Goal: Task Accomplishment & Management: Manage account settings

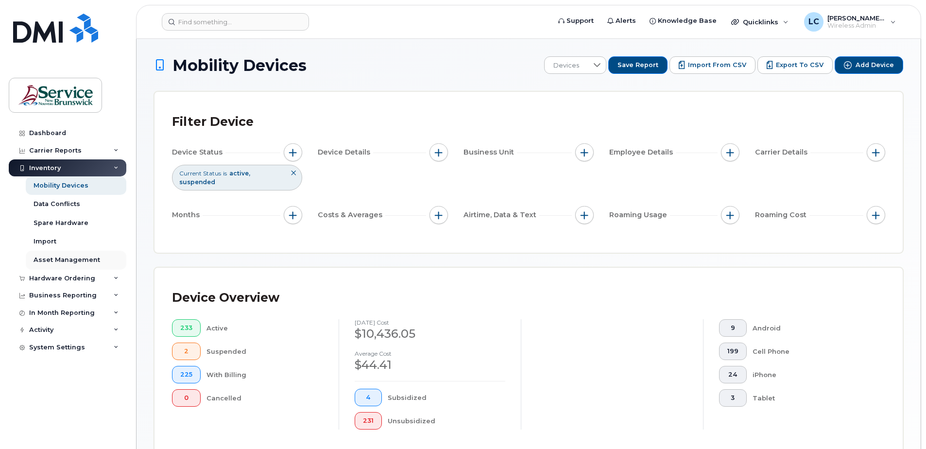
scroll to position [244, 0]
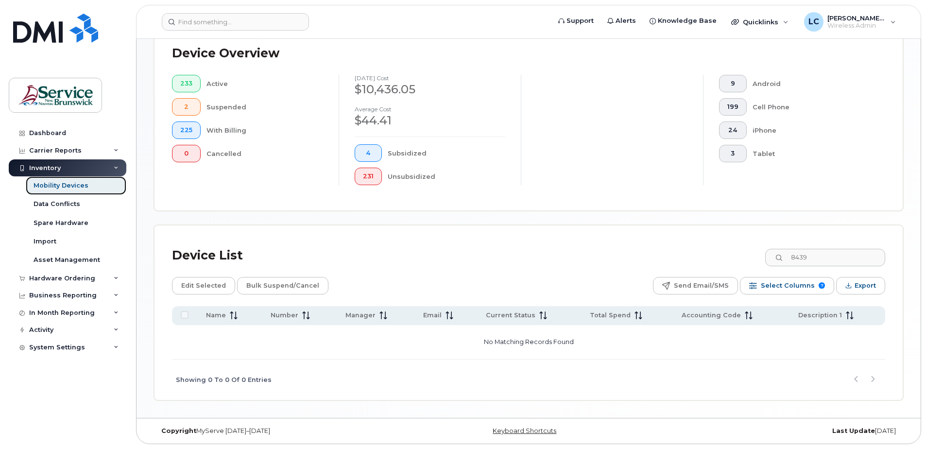
click at [105, 187] on link "Mobility Devices" at bounding box center [76, 185] width 101 height 18
drag, startPoint x: 842, startPoint y: 254, endPoint x: 773, endPoint y: 255, distance: 69.5
click at [773, 255] on div "Device List 8439" at bounding box center [528, 255] width 713 height 25
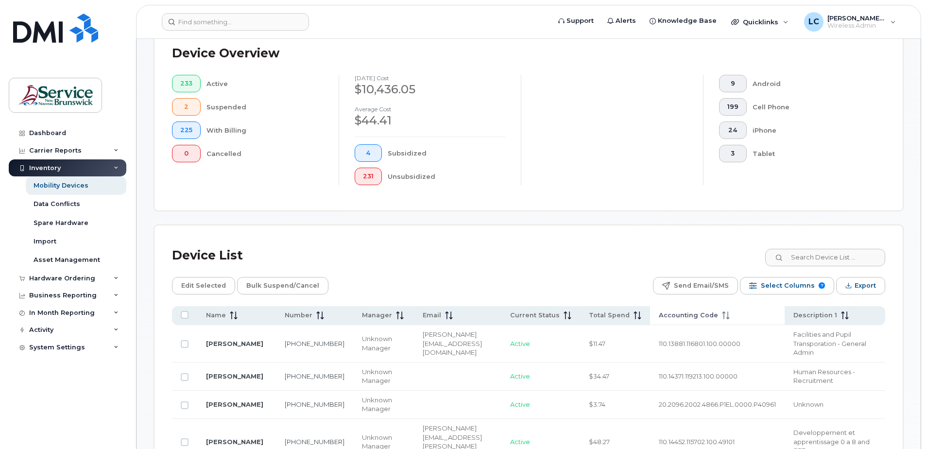
click at [674, 322] on th "Accounting Code" at bounding box center [717, 315] width 135 height 19
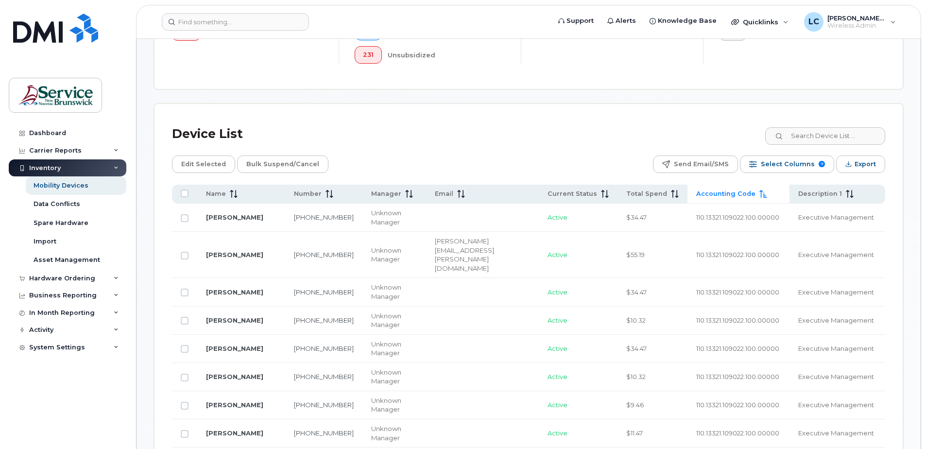
scroll to position [342, 0]
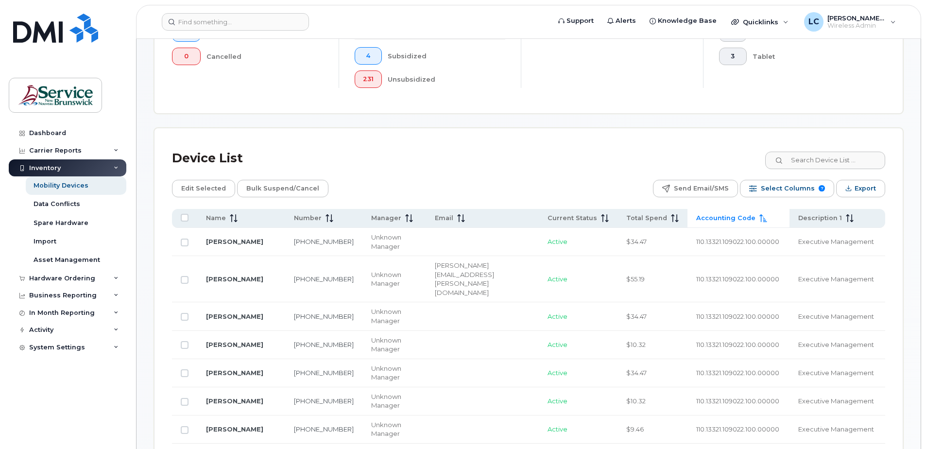
click at [702, 218] on span "Accounting Code" at bounding box center [725, 218] width 59 height 9
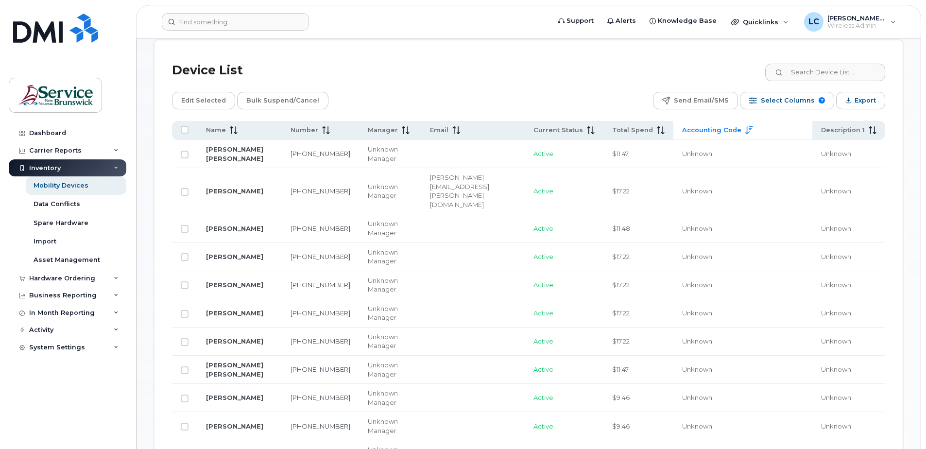
scroll to position [407, 0]
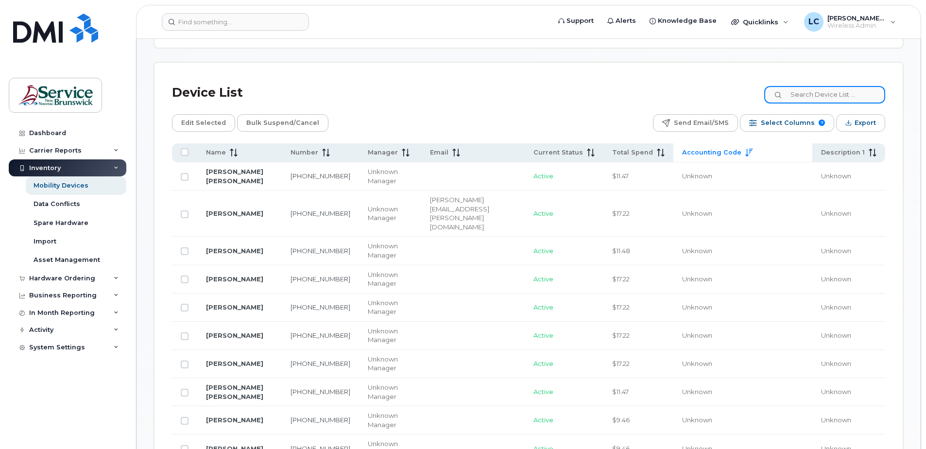
click at [831, 95] on input at bounding box center [824, 94] width 121 height 17
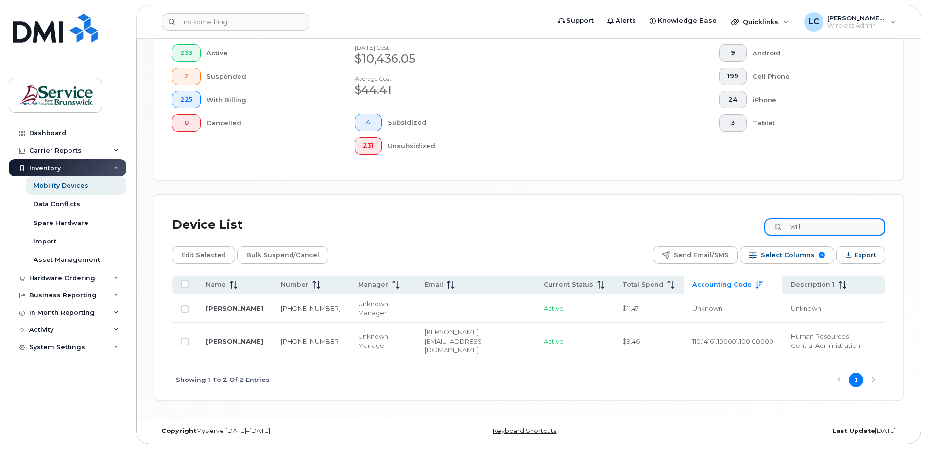
scroll to position [266, 0]
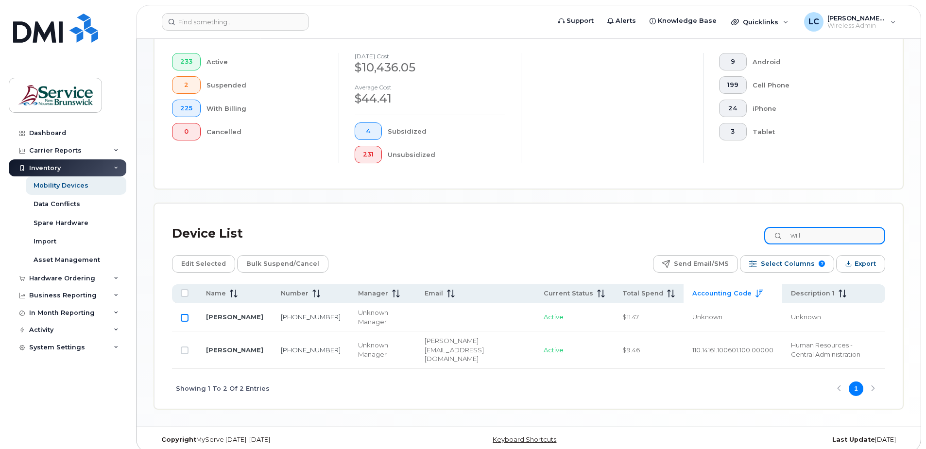
type input "will"
click at [187, 317] on input "Row Unselected" at bounding box center [185, 318] width 8 height 8
checkbox input "true"
click at [814, 239] on input "will" at bounding box center [824, 235] width 121 height 17
drag, startPoint x: 816, startPoint y: 235, endPoint x: 790, endPoint y: 237, distance: 25.9
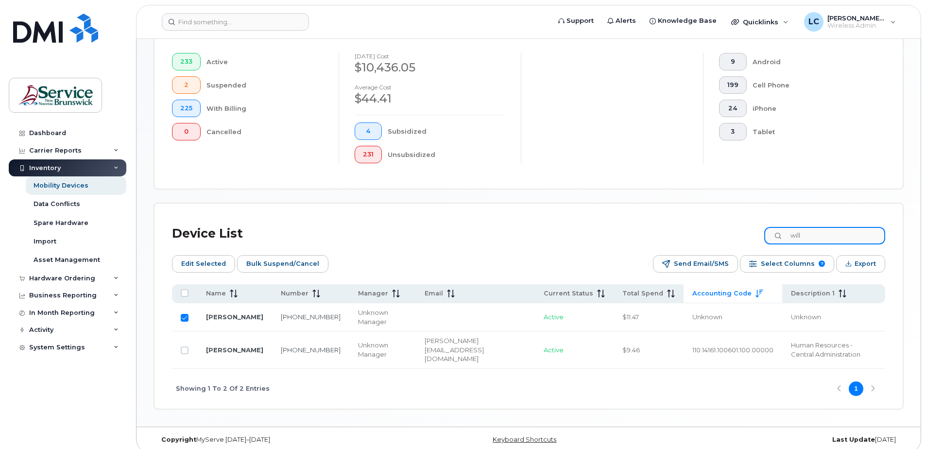
click at [790, 237] on div "will" at bounding box center [824, 235] width 121 height 17
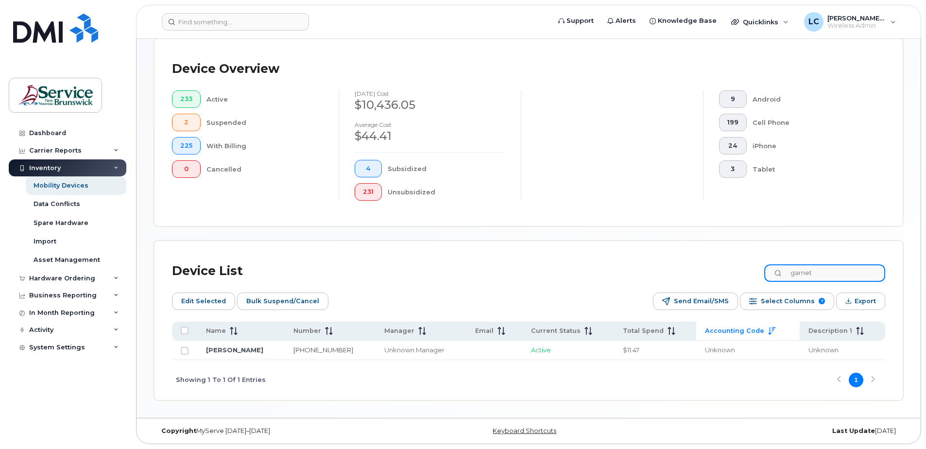
scroll to position [229, 0]
type input "garnet"
click at [185, 352] on input "Row Unselected" at bounding box center [185, 351] width 8 height 8
checkbox input "true"
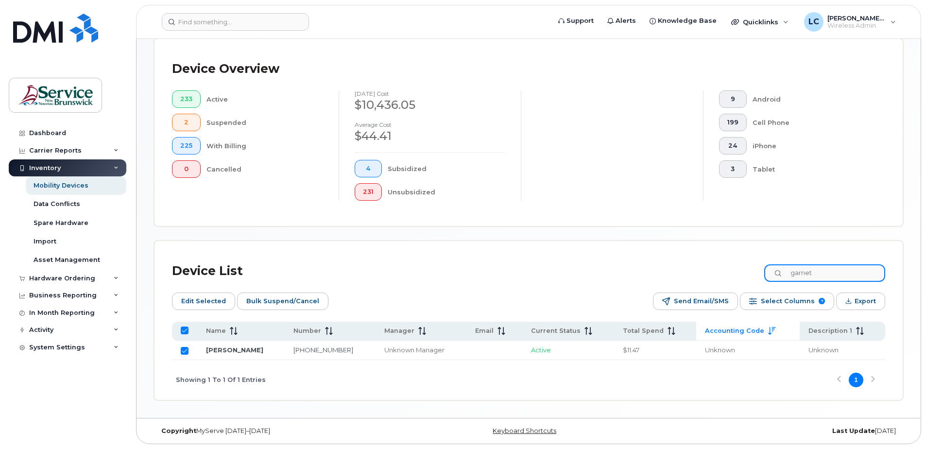
drag, startPoint x: 839, startPoint y: 275, endPoint x: 785, endPoint y: 273, distance: 54.0
click at [785, 273] on div "garnet" at bounding box center [824, 272] width 121 height 17
type input "2745"
checkbox input "false"
type input "2745"
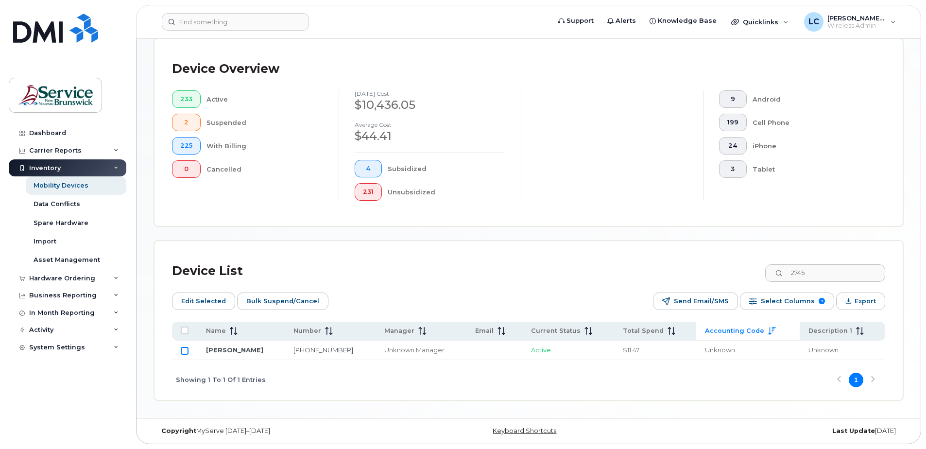
click at [181, 351] on input "Row Unselected" at bounding box center [185, 351] width 8 height 8
checkbox input "true"
drag, startPoint x: 824, startPoint y: 274, endPoint x: 786, endPoint y: 274, distance: 37.9
click at [786, 274] on div "2745" at bounding box center [824, 272] width 121 height 17
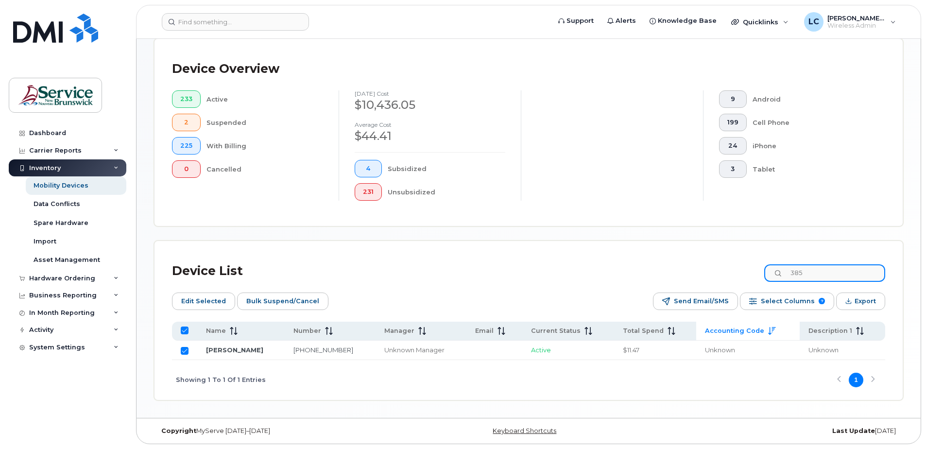
type input "3852"
checkbox input "false"
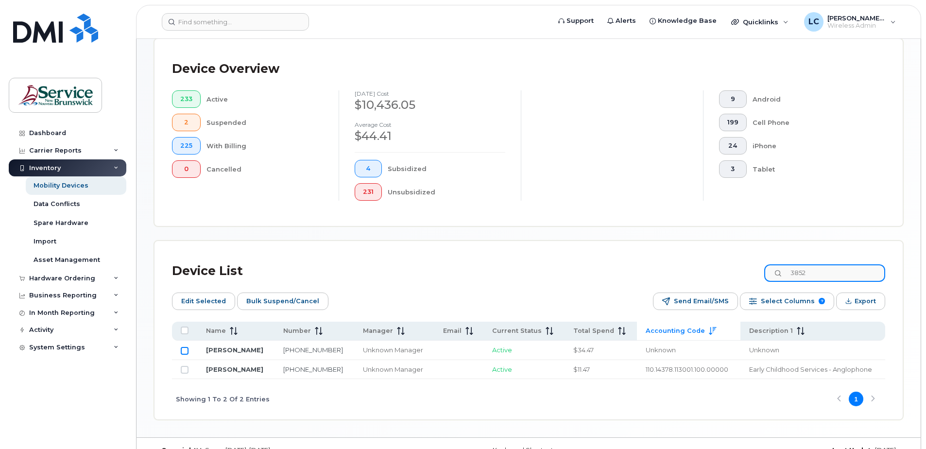
type input "3852"
click at [181, 351] on input "Row Unselected" at bounding box center [185, 351] width 8 height 8
checkbox input "true"
drag, startPoint x: 814, startPoint y: 275, endPoint x: 766, endPoint y: 272, distance: 48.2
click at [766, 272] on div "Device List 3852" at bounding box center [528, 270] width 713 height 25
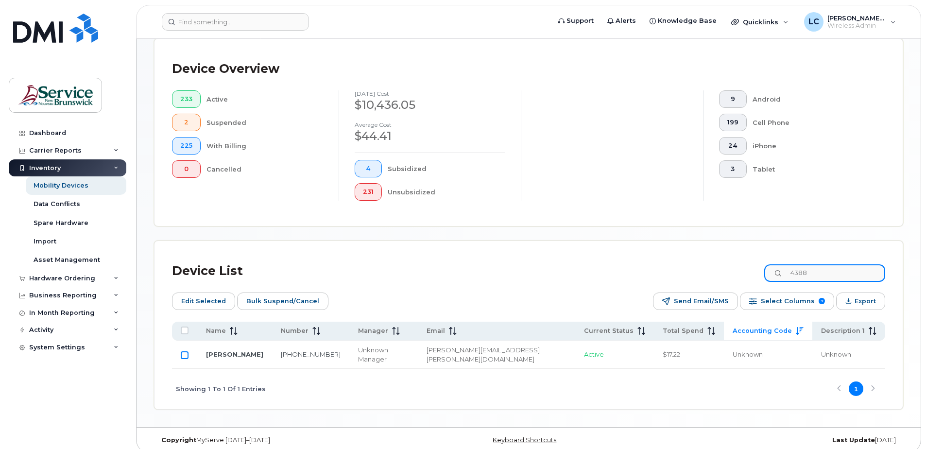
type input "4388"
click at [182, 351] on input "Row Unselected" at bounding box center [185, 355] width 8 height 8
checkbox input "true"
drag, startPoint x: 826, startPoint y: 274, endPoint x: 794, endPoint y: 273, distance: 31.6
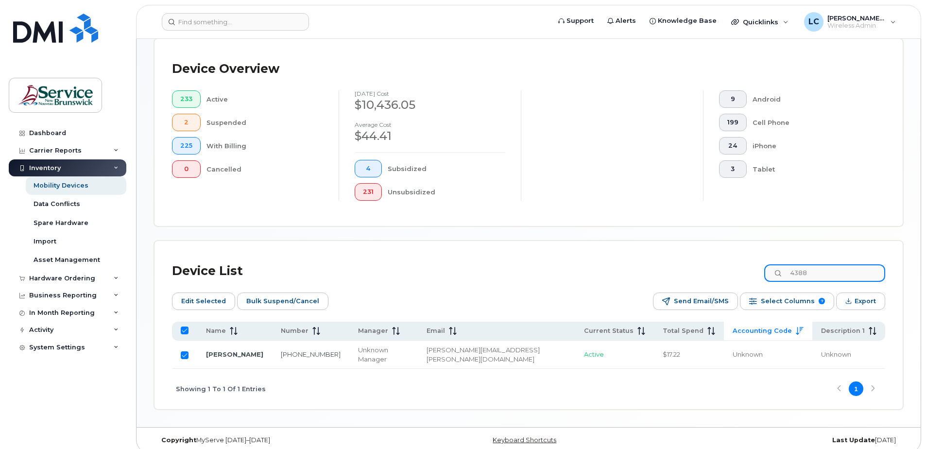
click at [794, 273] on input "4388" at bounding box center [824, 272] width 121 height 17
type input "1735"
checkbox input "false"
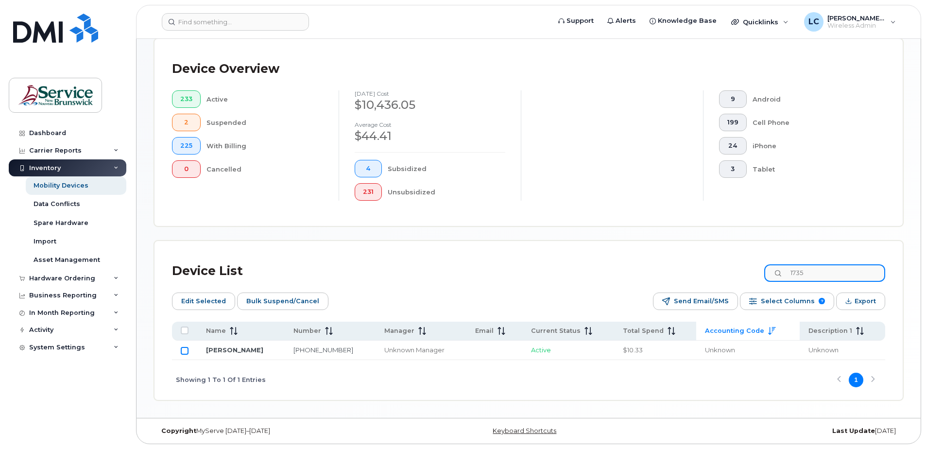
type input "1735"
click at [181, 350] on input "Row Unselected" at bounding box center [185, 351] width 8 height 8
checkbox input "true"
click at [191, 300] on span "Edit Selected" at bounding box center [203, 301] width 45 height 15
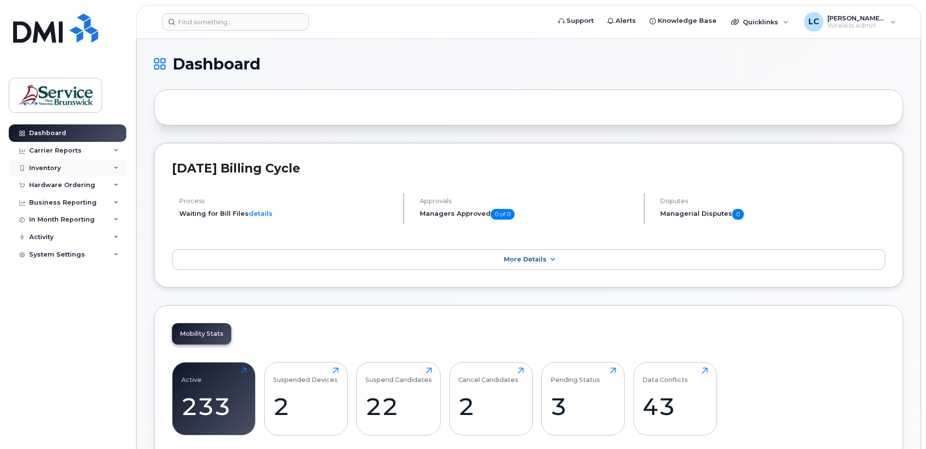
click at [114, 166] on icon at bounding box center [116, 168] width 5 height 5
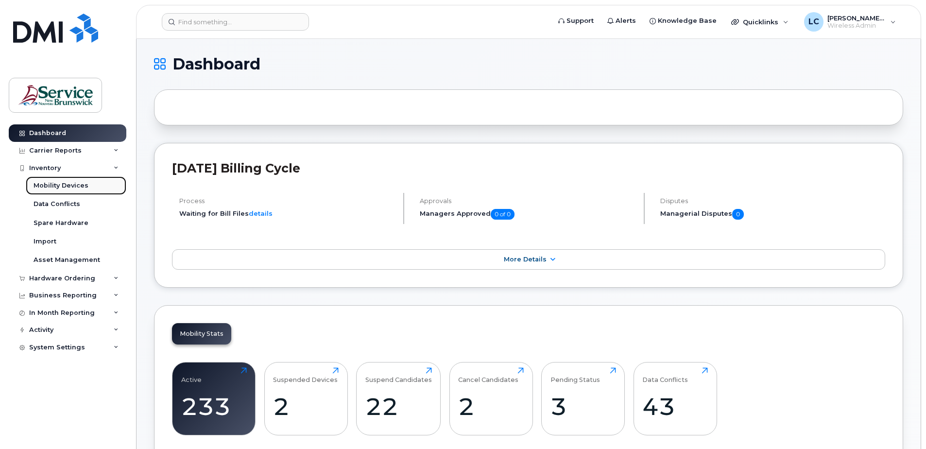
click at [96, 189] on link "Mobility Devices" at bounding box center [76, 185] width 101 height 18
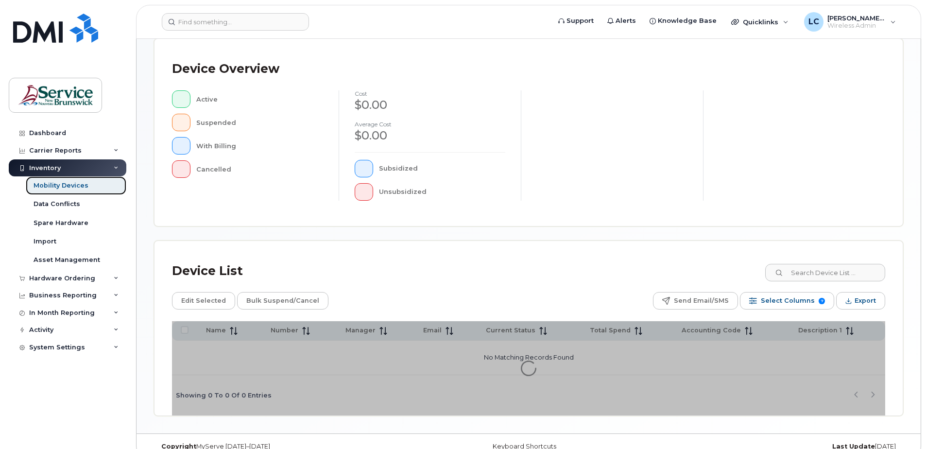
scroll to position [219, 0]
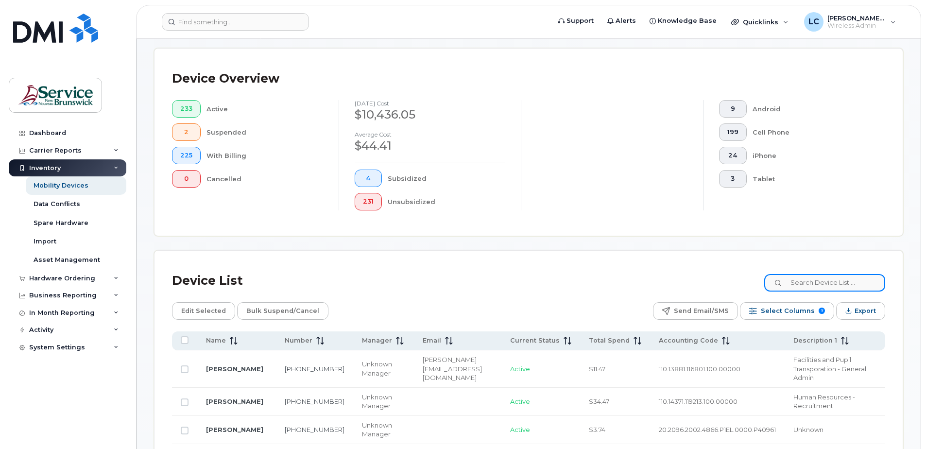
click at [821, 288] on input at bounding box center [824, 282] width 121 height 17
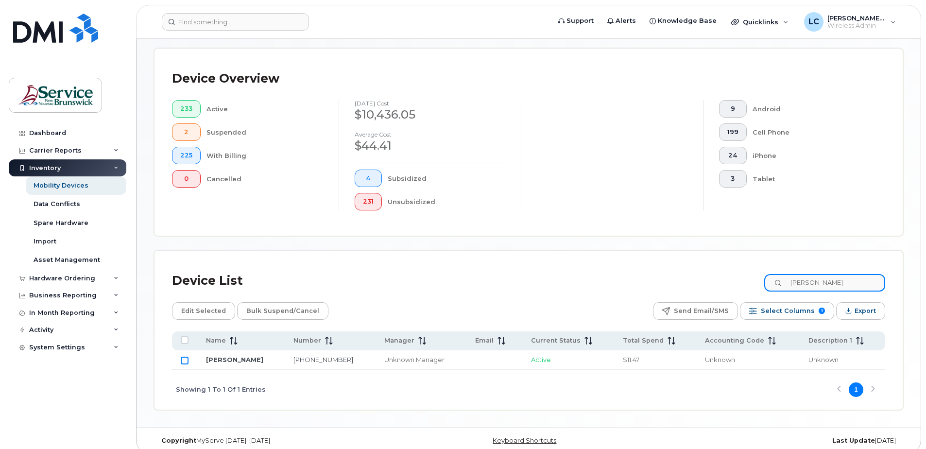
type input "wills"
click at [184, 361] on input "Row Unselected" at bounding box center [185, 361] width 8 height 8
checkbox input "true"
drag, startPoint x: 844, startPoint y: 283, endPoint x: 780, endPoint y: 279, distance: 63.8
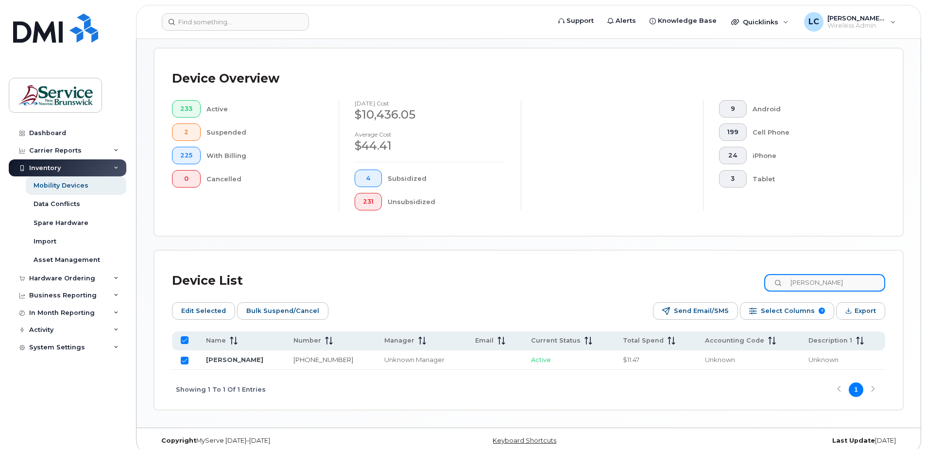
click at [780, 279] on input "wills" at bounding box center [824, 282] width 121 height 17
type input "garne"
checkbox input "false"
type input "garne"
click at [188, 360] on input "Row Unselected" at bounding box center [185, 361] width 8 height 8
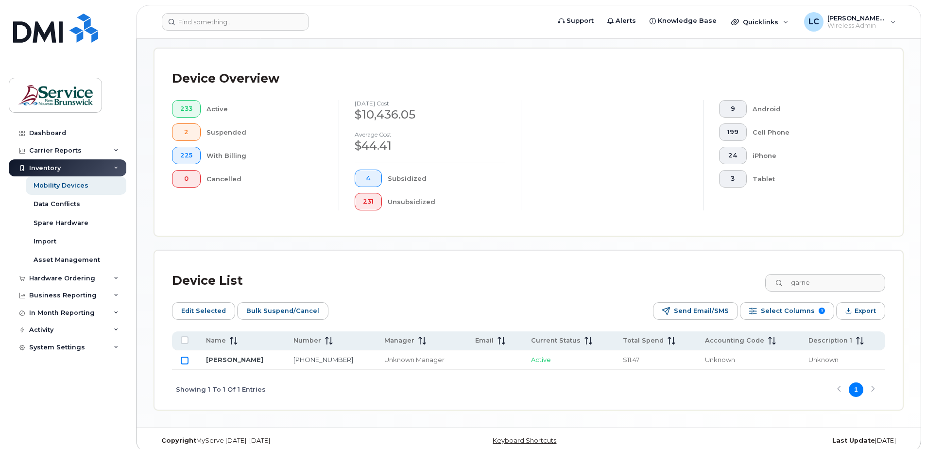
checkbox input "true"
drag, startPoint x: 830, startPoint y: 281, endPoint x: 775, endPoint y: 280, distance: 54.9
click at [775, 280] on input "garne" at bounding box center [824, 282] width 121 height 17
type input "2745"
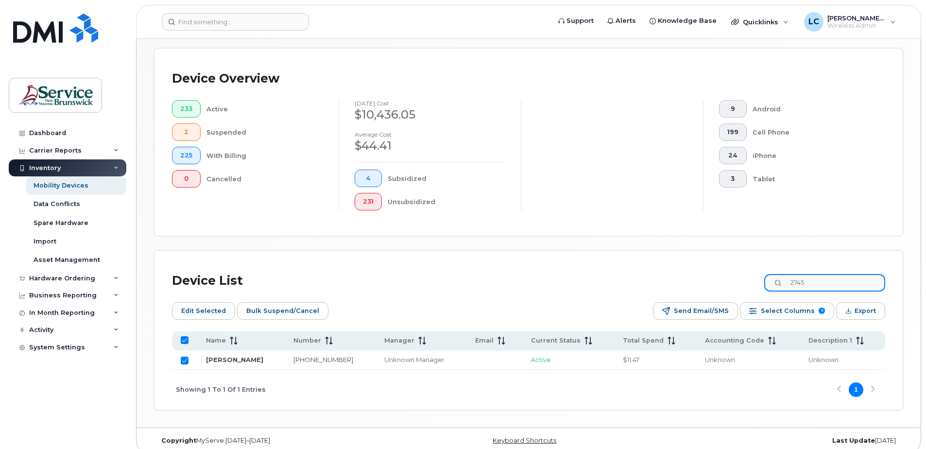
checkbox input "false"
type input "2745"
click at [183, 361] on input "Row Unselected" at bounding box center [185, 361] width 8 height 8
checkbox input "true"
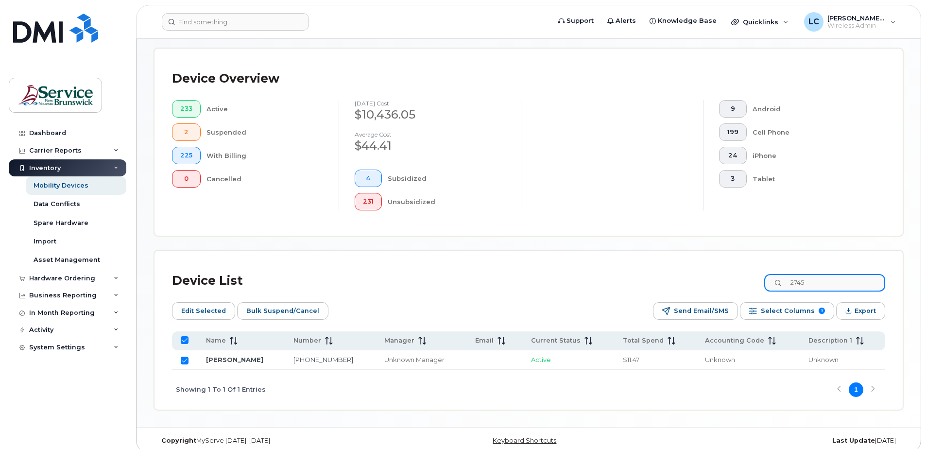
drag, startPoint x: 843, startPoint y: 284, endPoint x: 784, endPoint y: 283, distance: 58.8
click at [784, 283] on input "2745" at bounding box center [824, 282] width 121 height 17
type input "3852"
checkbox input "false"
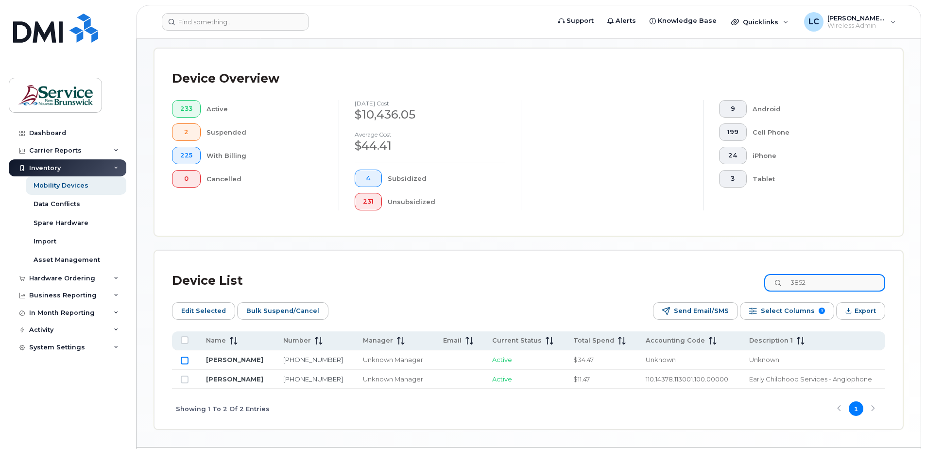
type input "3852"
click at [186, 362] on input "Row Unselected" at bounding box center [185, 361] width 8 height 8
checkbox input "true"
drag, startPoint x: 819, startPoint y: 282, endPoint x: 795, endPoint y: 283, distance: 23.3
click at [795, 283] on input "3852" at bounding box center [824, 282] width 121 height 17
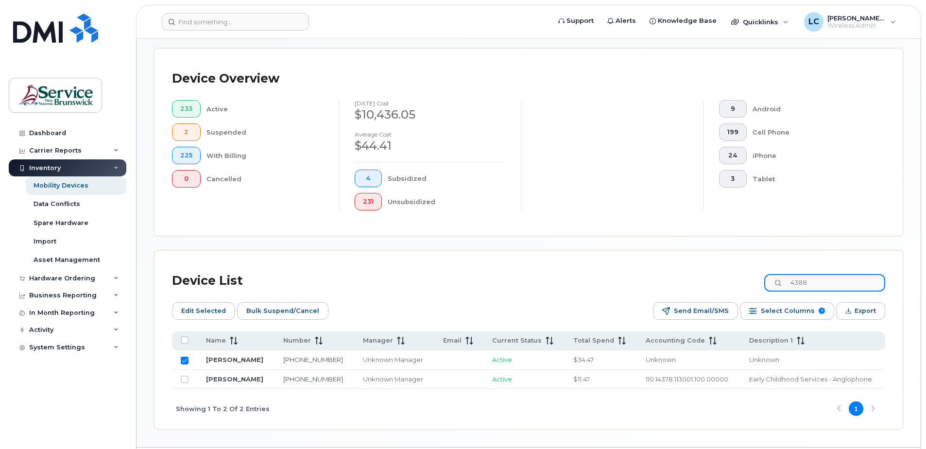
type input "4388"
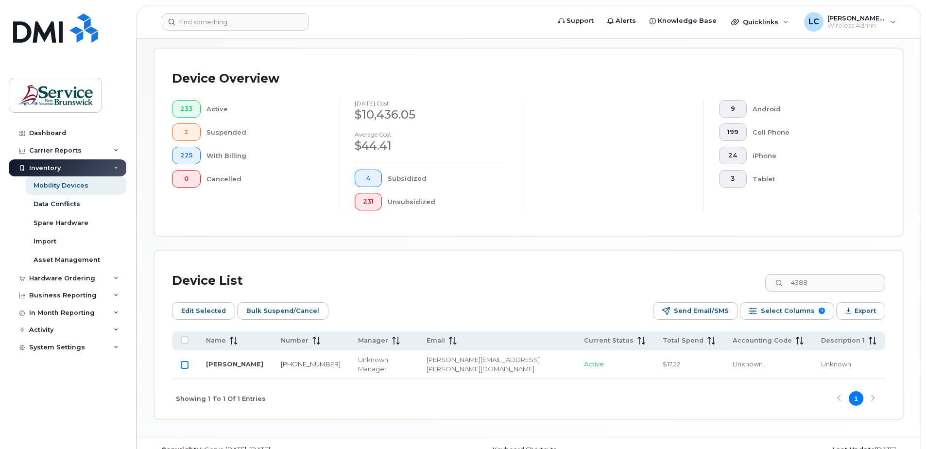
click at [184, 361] on input "Row Unselected" at bounding box center [185, 365] width 8 height 8
checkbox input "true"
drag, startPoint x: 833, startPoint y: 284, endPoint x: 775, endPoint y: 281, distance: 57.9
click at [775, 281] on input "4388" at bounding box center [824, 282] width 121 height 17
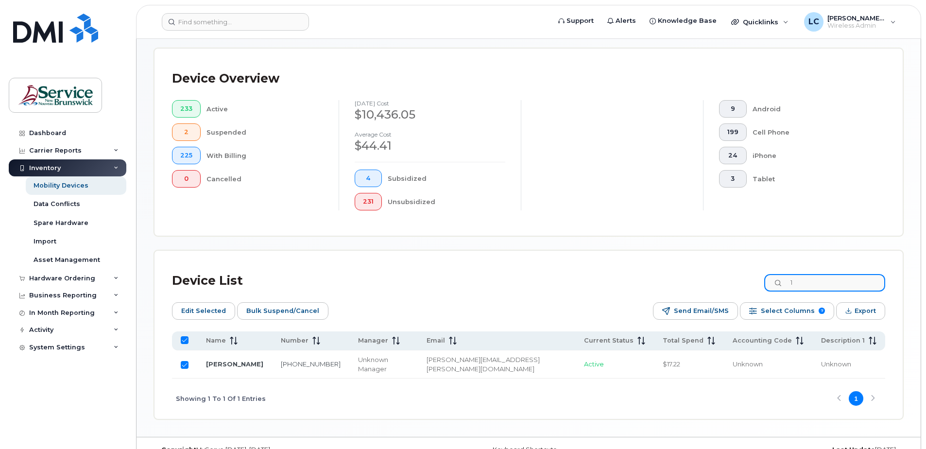
type input "17"
checkbox input "false"
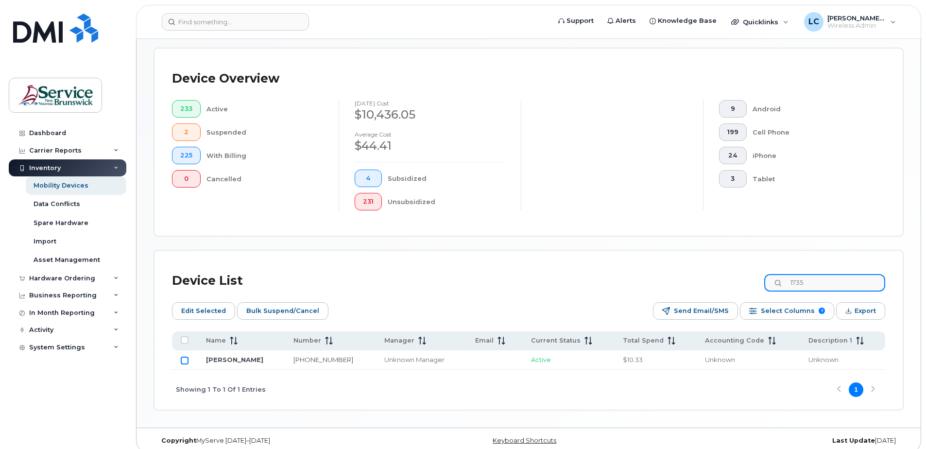
type input "1735"
click at [182, 361] on input "Row Unselected" at bounding box center [185, 361] width 8 height 8
checkbox input "true"
click at [207, 312] on span "Edit Selected" at bounding box center [203, 311] width 45 height 15
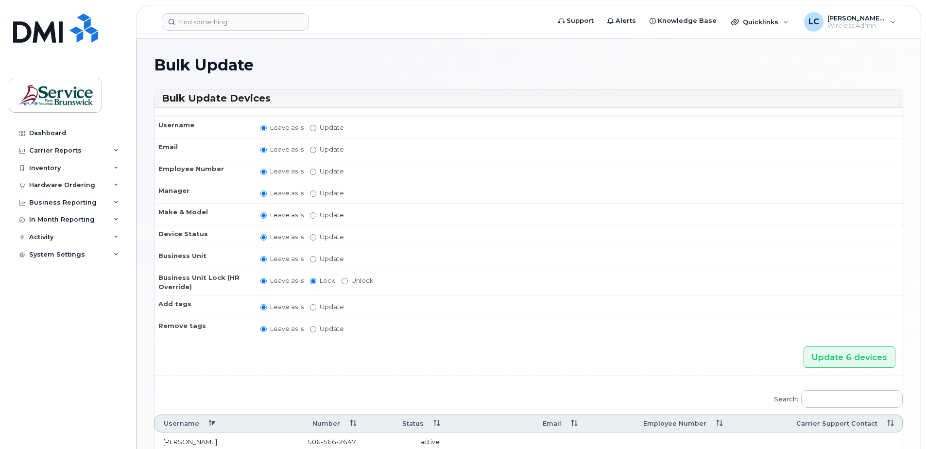
click at [317, 259] on label "Update" at bounding box center [327, 258] width 34 height 9
click at [316, 259] on input "Update" at bounding box center [313, 259] width 6 height 6
radio input "true"
radio input "false"
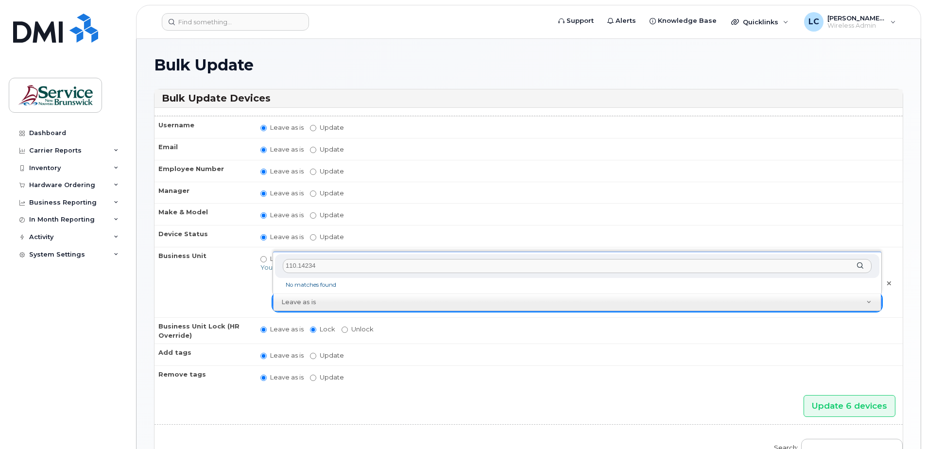
click at [323, 269] on input "110.14234" at bounding box center [577, 266] width 589 height 14
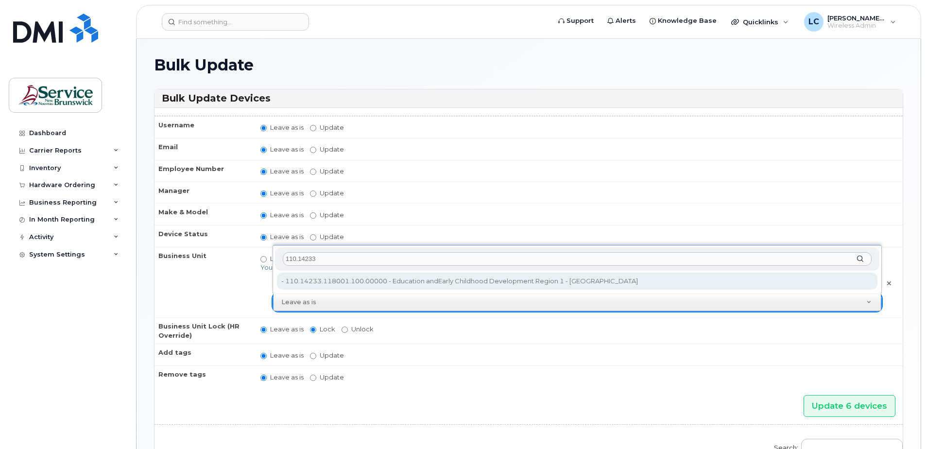
type input "110.14233"
type input "36040170"
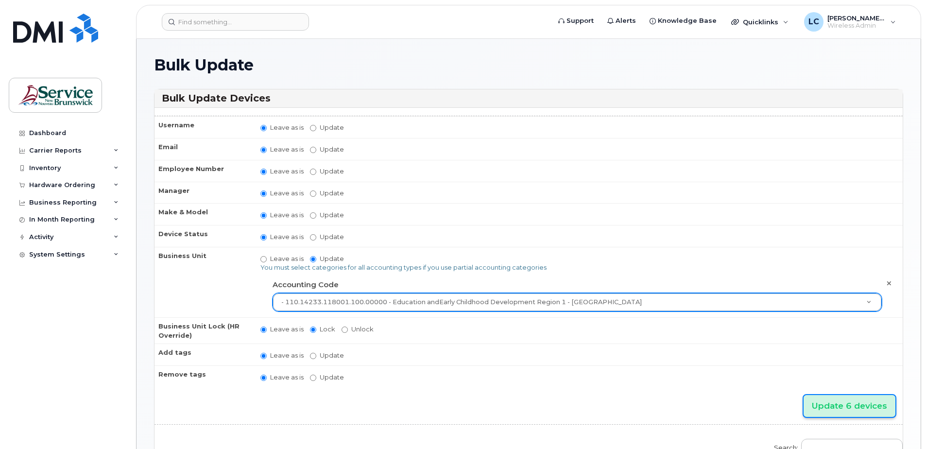
click at [843, 404] on input "Update 6 devices" at bounding box center [850, 406] width 92 height 22
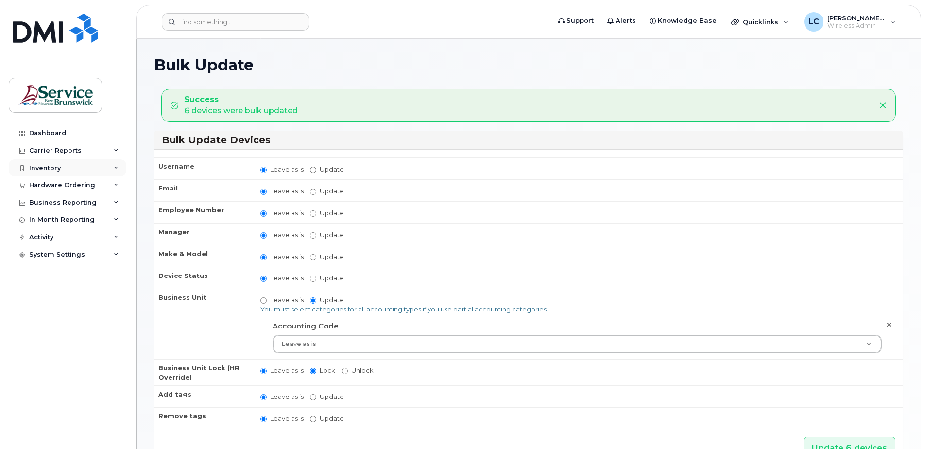
click at [53, 167] on div "Inventory" at bounding box center [45, 168] width 32 height 8
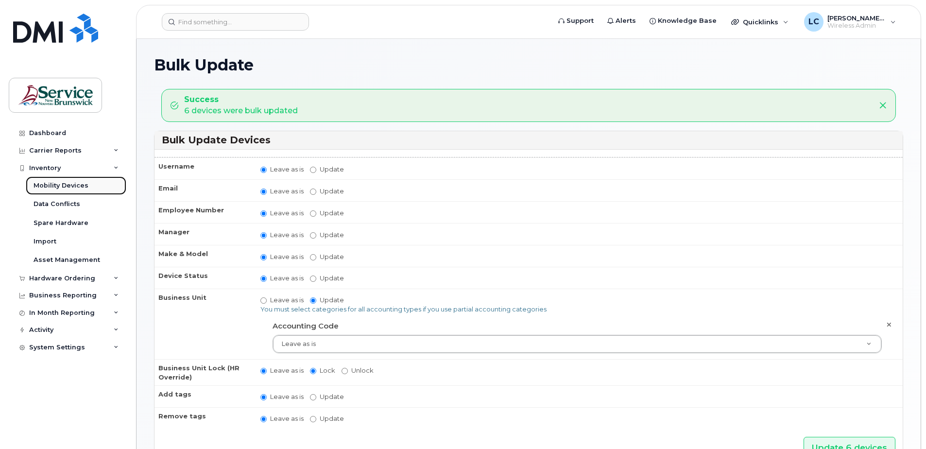
click at [76, 184] on div "Mobility Devices" at bounding box center [61, 185] width 55 height 9
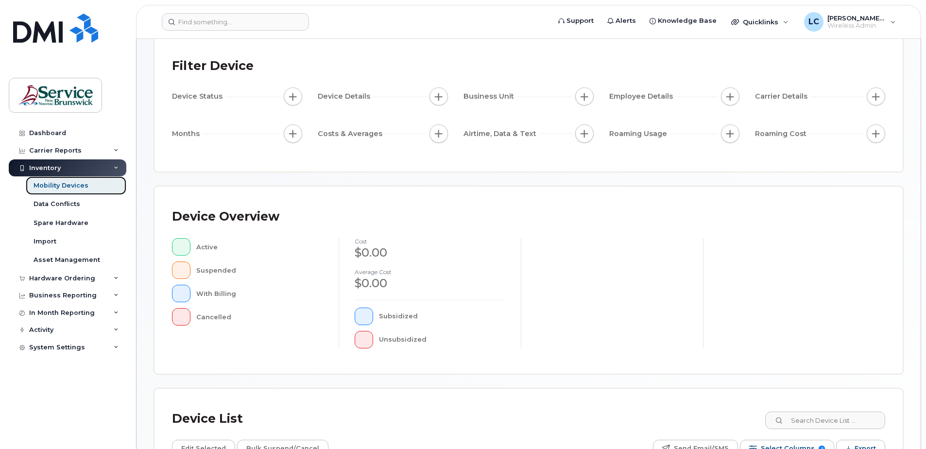
scroll to position [194, 0]
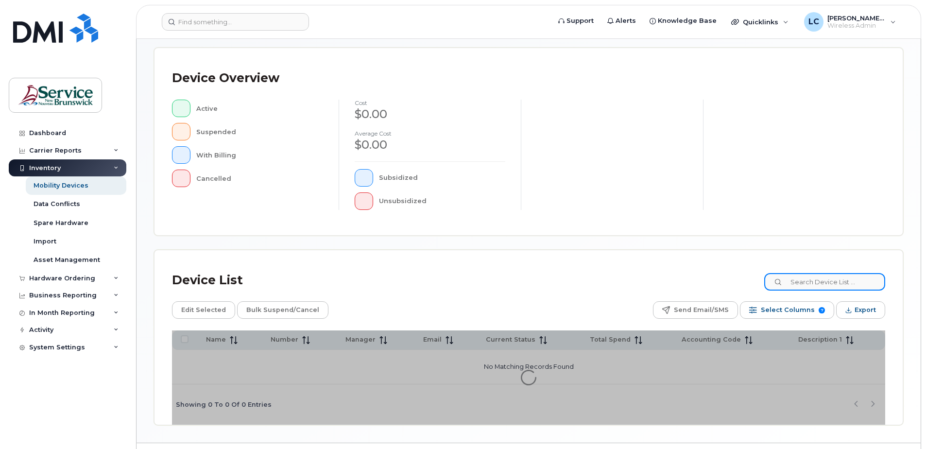
drag, startPoint x: 801, startPoint y: 285, endPoint x: 801, endPoint y: 277, distance: 7.8
click at [801, 284] on input at bounding box center [824, 281] width 121 height 17
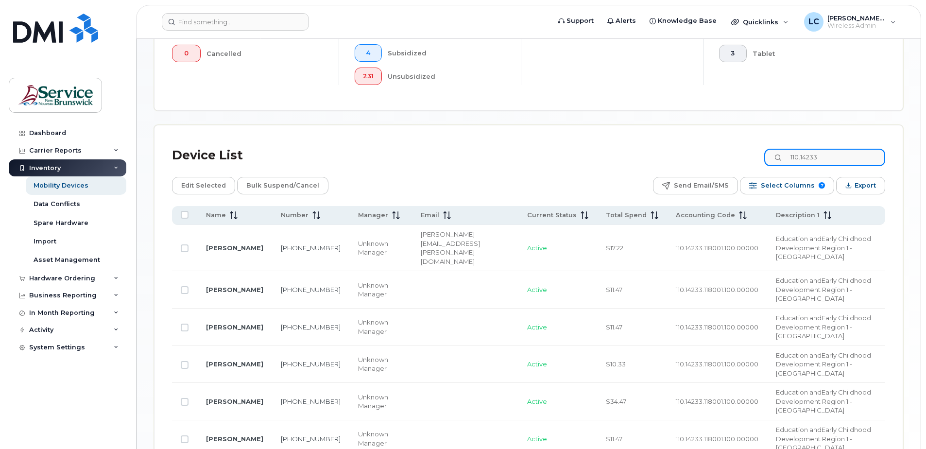
scroll to position [365, 0]
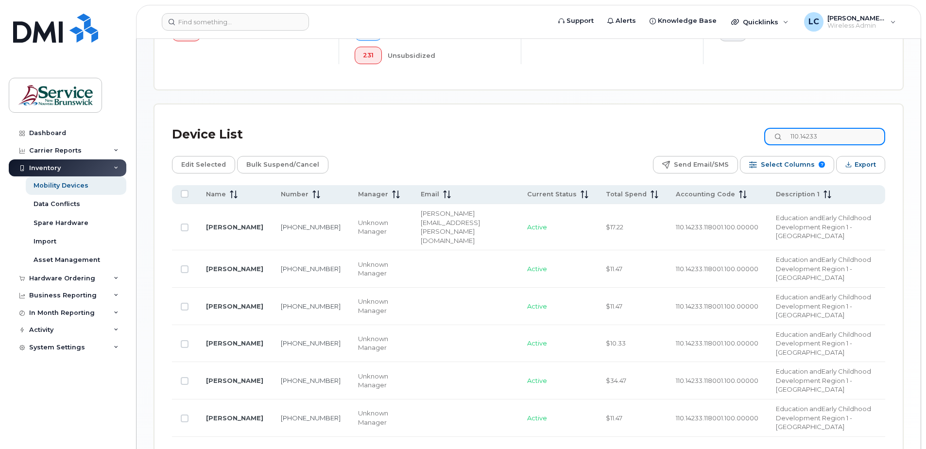
click at [832, 135] on input "110.14233" at bounding box center [824, 136] width 121 height 17
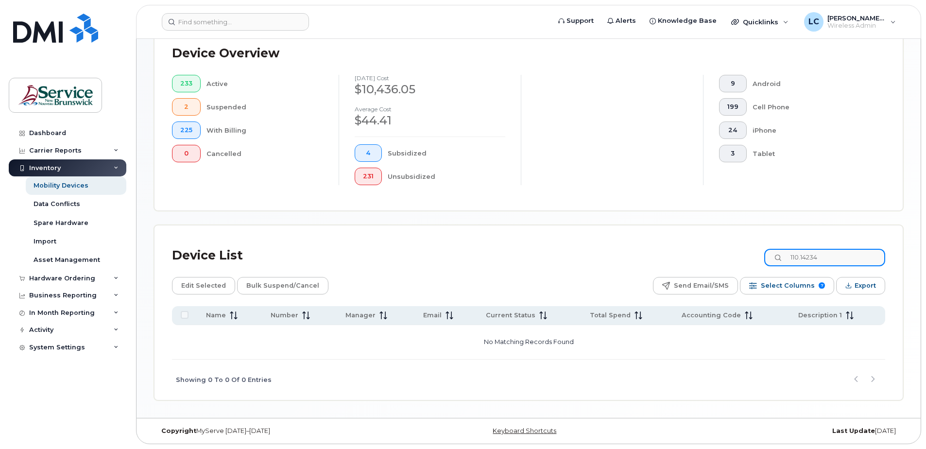
scroll to position [244, 0]
type input "110.14233"
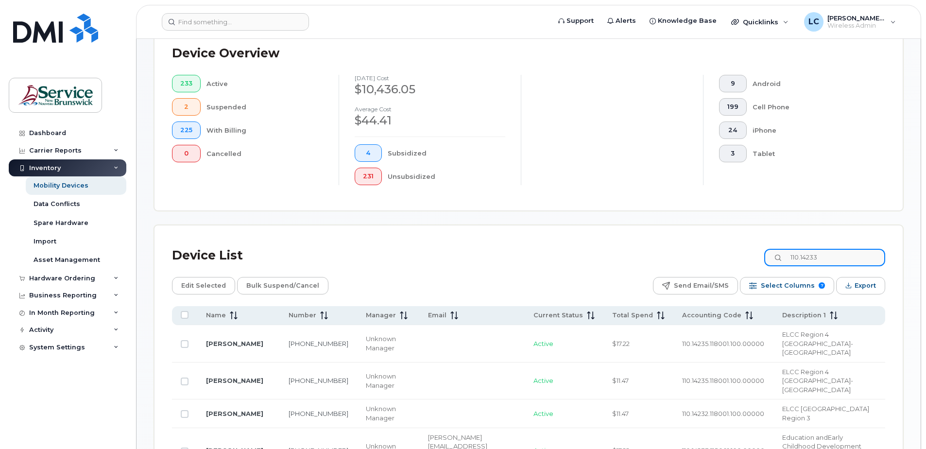
scroll to position [365, 0]
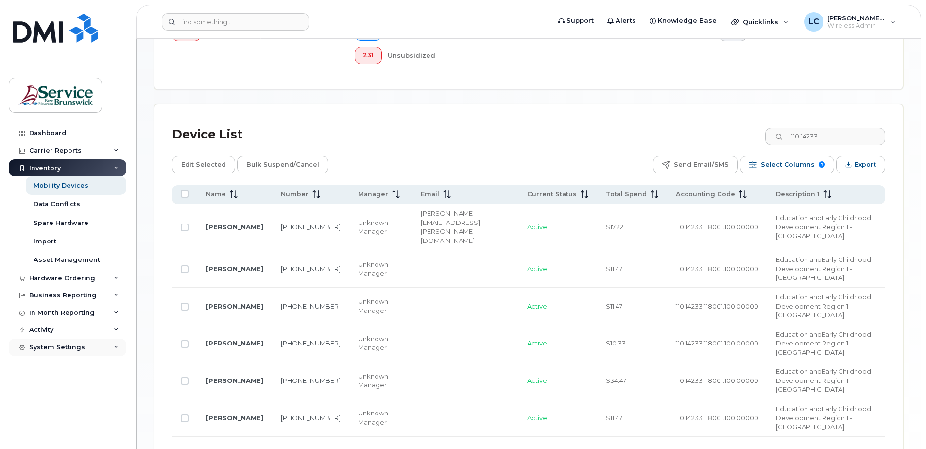
click at [106, 348] on div "System Settings" at bounding box center [68, 347] width 118 height 17
click at [92, 364] on div "Accounting Codes" at bounding box center [65, 365] width 63 height 9
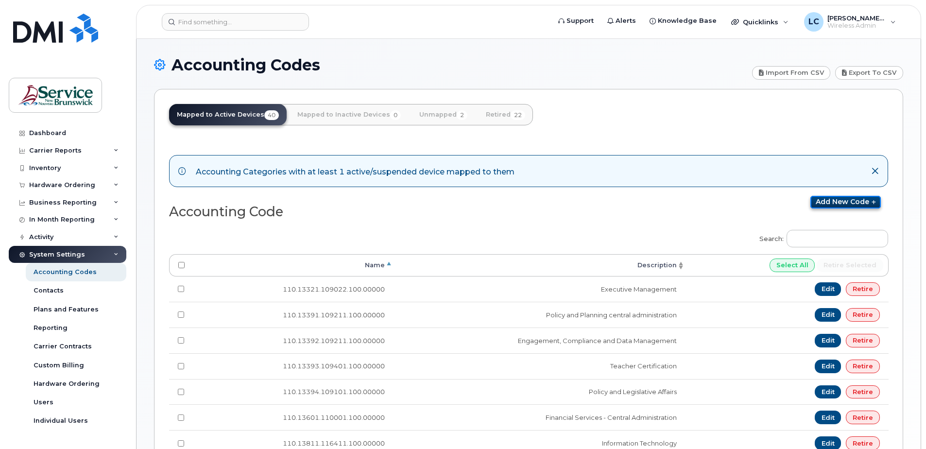
click at [845, 199] on link "Add new code" at bounding box center [845, 202] width 70 height 13
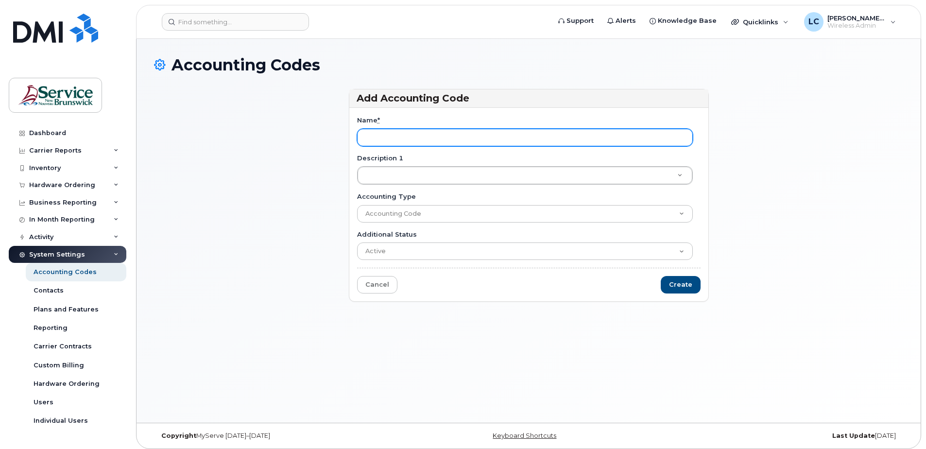
click at [390, 138] on input "Name *" at bounding box center [525, 137] width 336 height 17
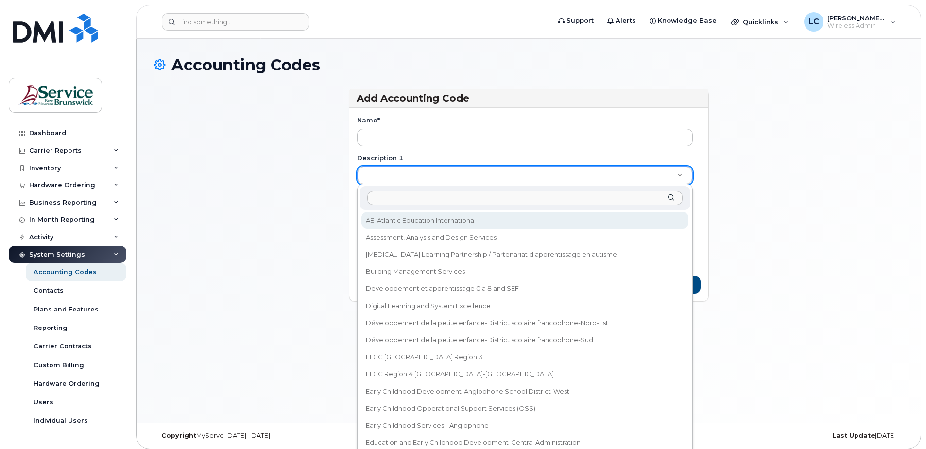
click at [385, 196] on input "Description 1" at bounding box center [524, 198] width 315 height 14
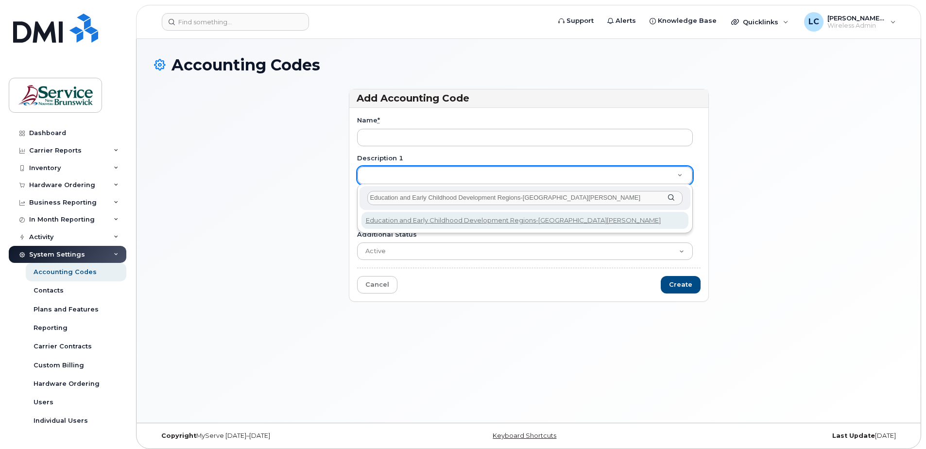
click at [521, 198] on input "Education and Early Childhood Development Regions-[GEOGRAPHIC_DATA][PERSON_NAME]" at bounding box center [524, 198] width 315 height 14
type input "Education and Early Childhood Development Region 2-[GEOGRAPHIC_DATA][PERSON_NAM…"
click at [569, 195] on input "Education and Early Childhood Development Region 2-[GEOGRAPHIC_DATA][PERSON_NAM…" at bounding box center [524, 198] width 315 height 14
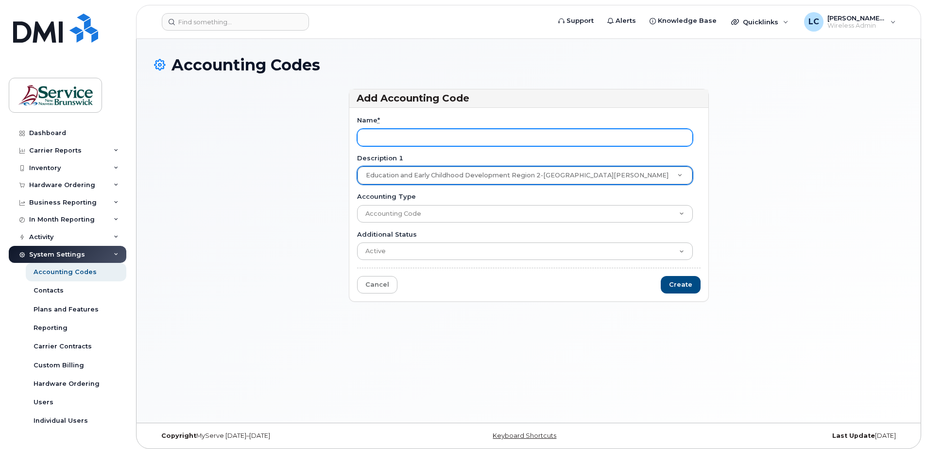
drag, startPoint x: 427, startPoint y: 140, endPoint x: 410, endPoint y: 145, distance: 17.7
click at [427, 140] on input "Name *" at bounding box center [525, 137] width 336 height 17
click at [373, 133] on input "Name *" at bounding box center [525, 137] width 336 height 17
paste input "110.14234.118001.100"
click at [454, 137] on input "110.14234.118001.100." at bounding box center [525, 137] width 336 height 17
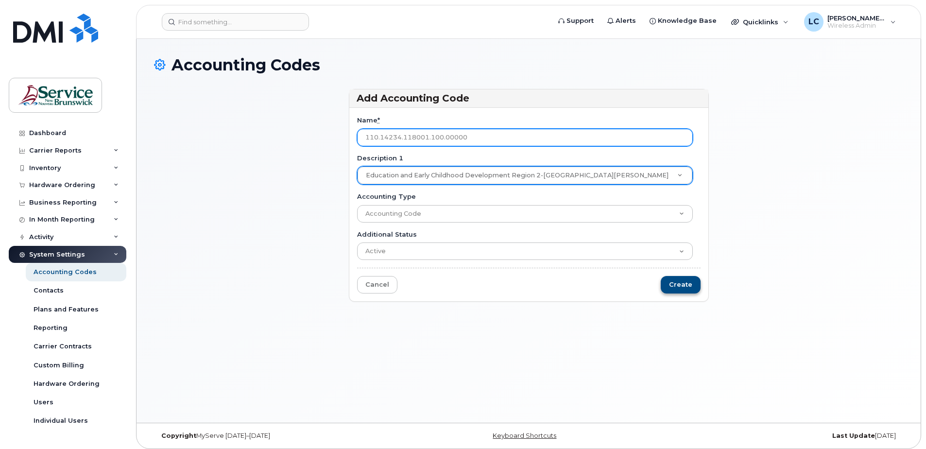
type input "110.14234.118001.100.00000"
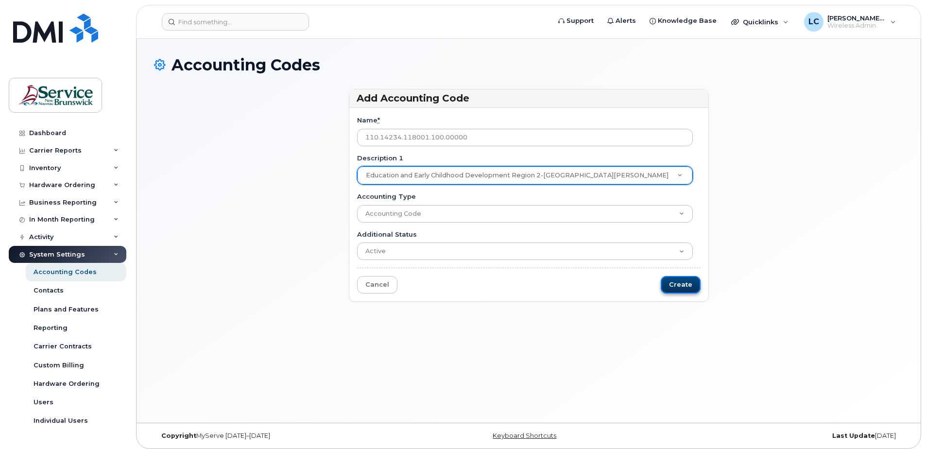
click at [681, 283] on input "Create" at bounding box center [681, 285] width 40 height 18
type input "Saving..."
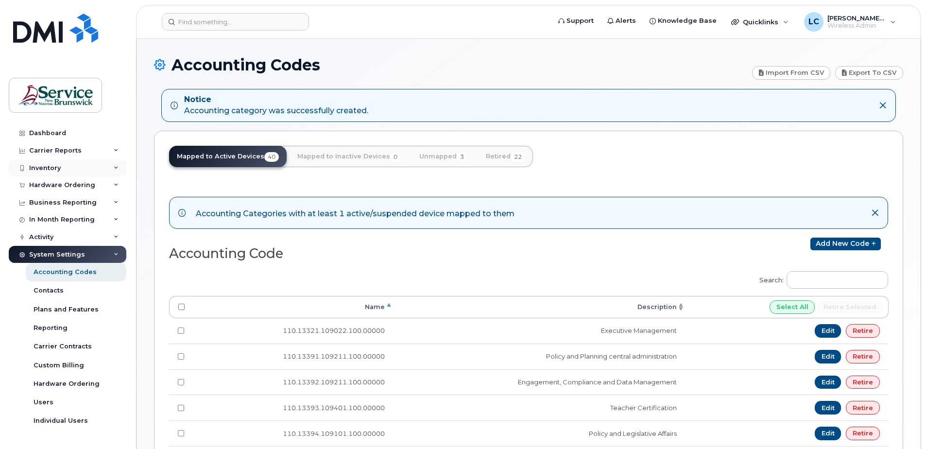
click at [79, 166] on div "Inventory" at bounding box center [68, 167] width 118 height 17
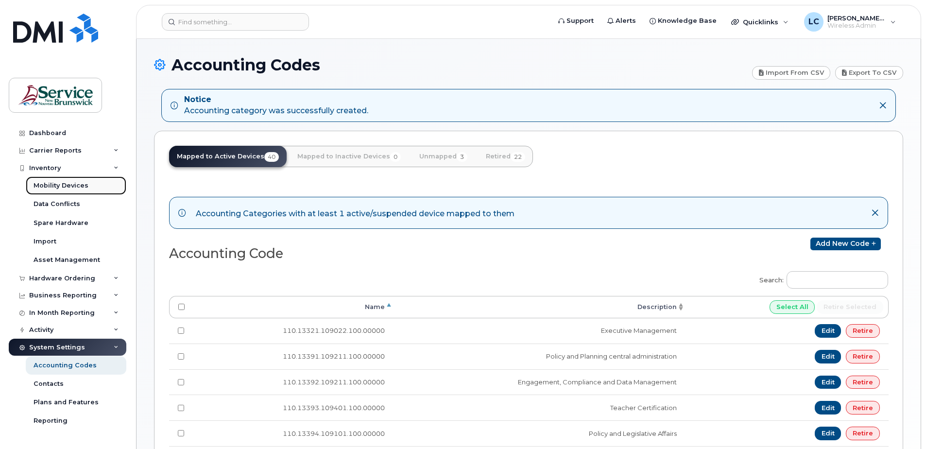
click at [72, 184] on div "Mobility Devices" at bounding box center [61, 185] width 55 height 9
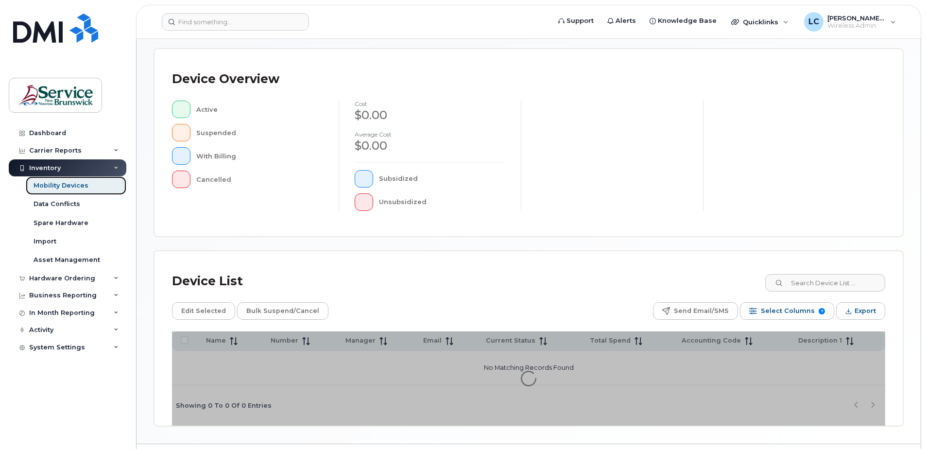
scroll to position [194, 0]
click at [798, 282] on input at bounding box center [824, 281] width 121 height 17
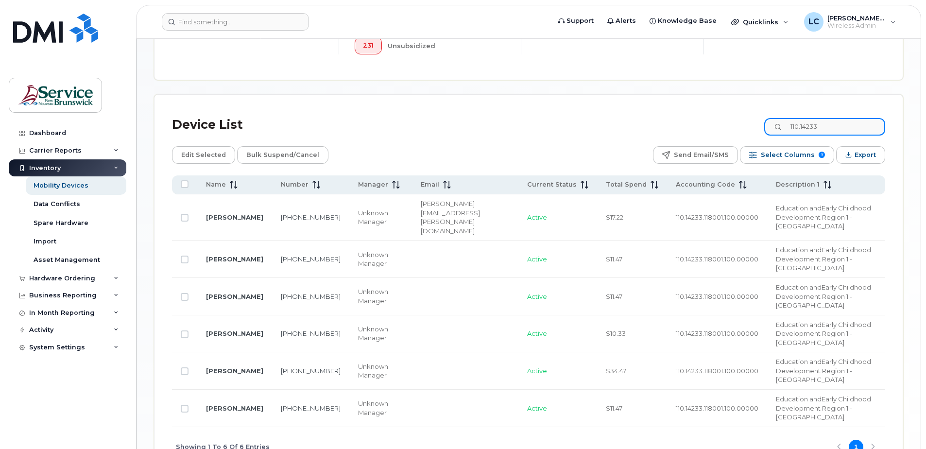
scroll to position [379, 0]
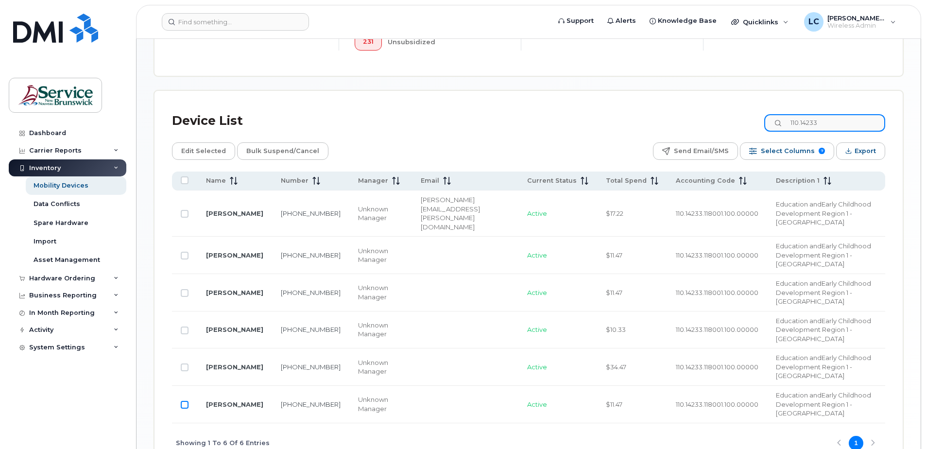
type input "110.14233"
click at [184, 401] on input "Row Unselected" at bounding box center [185, 405] width 8 height 8
checkbox input "true"
click at [184, 363] on input "Row Unselected" at bounding box center [185, 367] width 8 height 8
checkbox input "true"
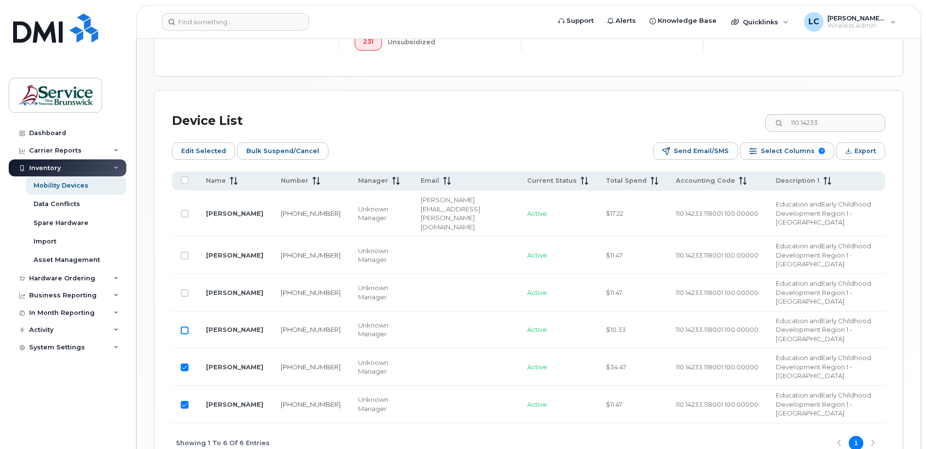
click at [184, 327] on input "Row Unselected" at bounding box center [185, 331] width 8 height 8
checkbox input "true"
click at [183, 289] on input "Row Unselected" at bounding box center [185, 293] width 8 height 8
checkbox input "true"
click at [183, 252] on input "Row Unselected" at bounding box center [185, 256] width 8 height 8
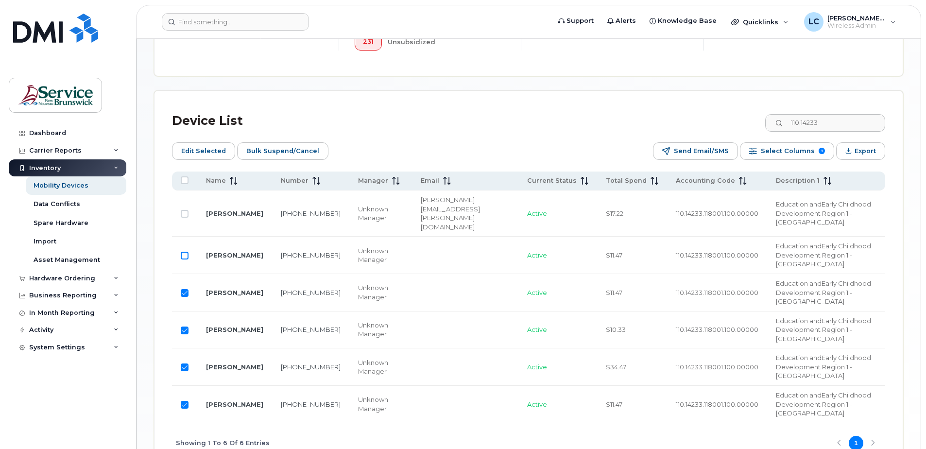
checkbox input "true"
click at [184, 200] on td at bounding box center [184, 213] width 25 height 46
click at [183, 210] on input "Row Unselected" at bounding box center [185, 214] width 8 height 8
checkbox input "true"
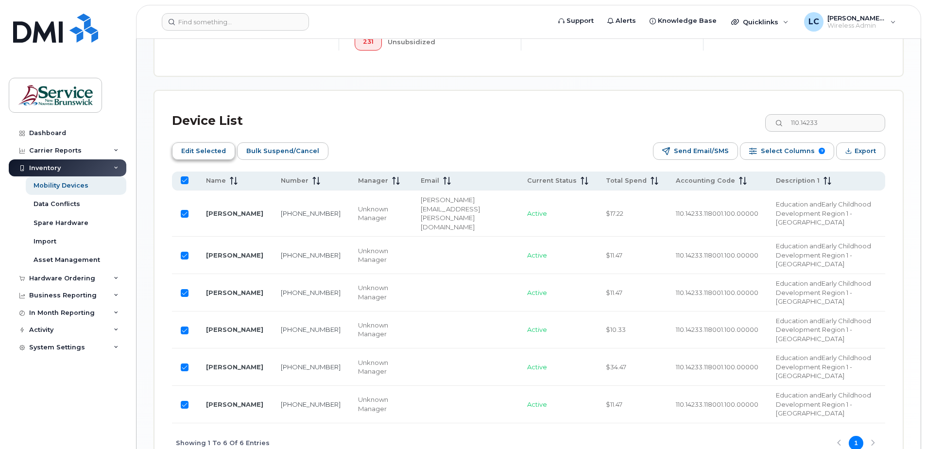
click at [195, 151] on span "Edit Selected" at bounding box center [203, 151] width 45 height 15
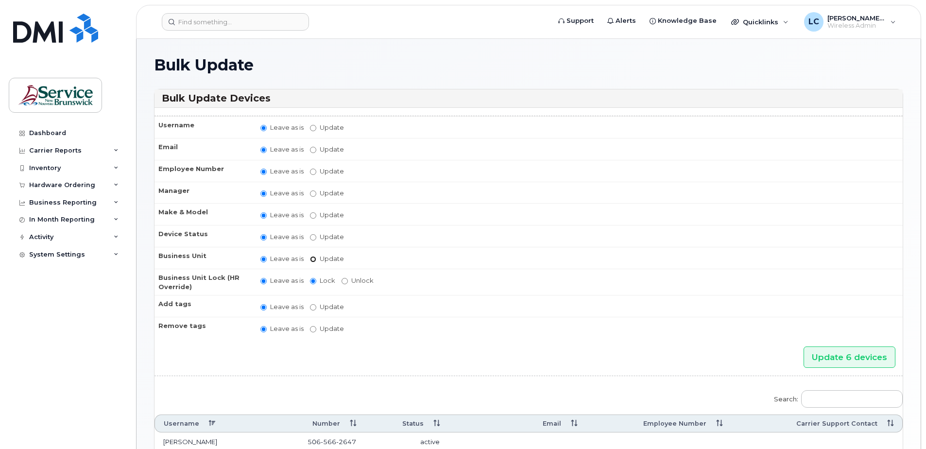
click at [315, 259] on input "Update" at bounding box center [313, 259] width 6 height 6
radio input "true"
radio input "false"
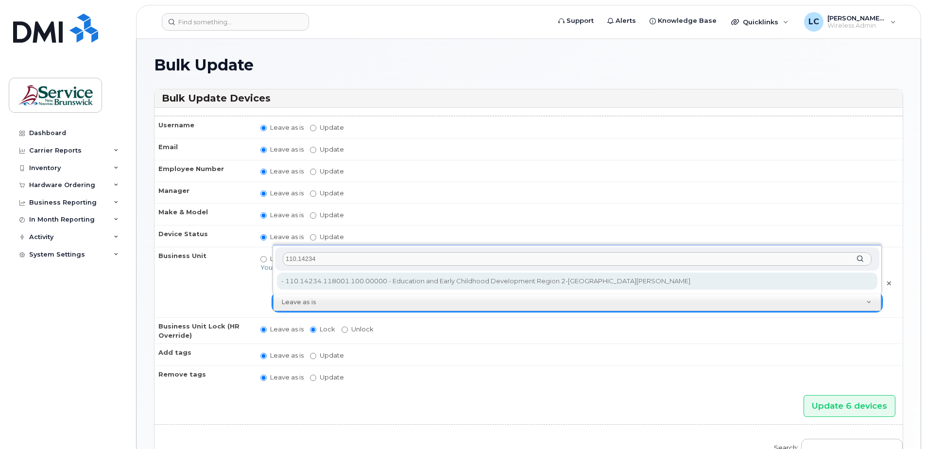
type input "110.14234"
type input "36048994"
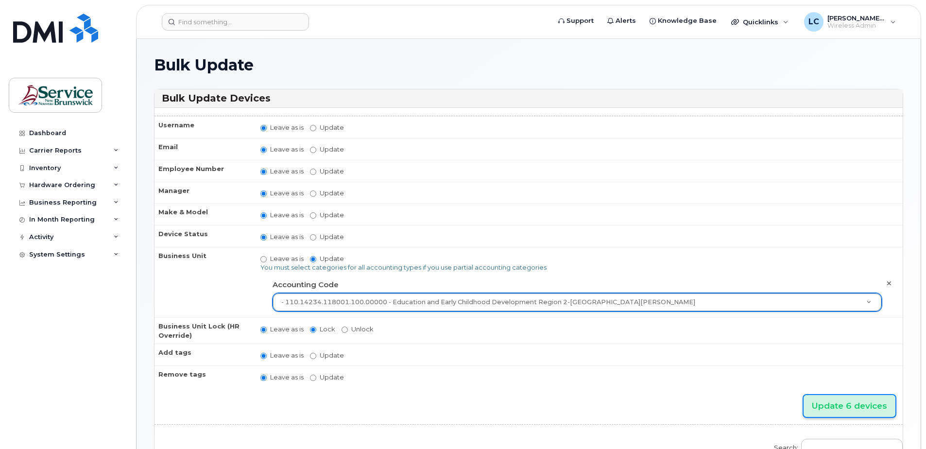
click at [839, 400] on input "Update 6 devices" at bounding box center [850, 406] width 92 height 22
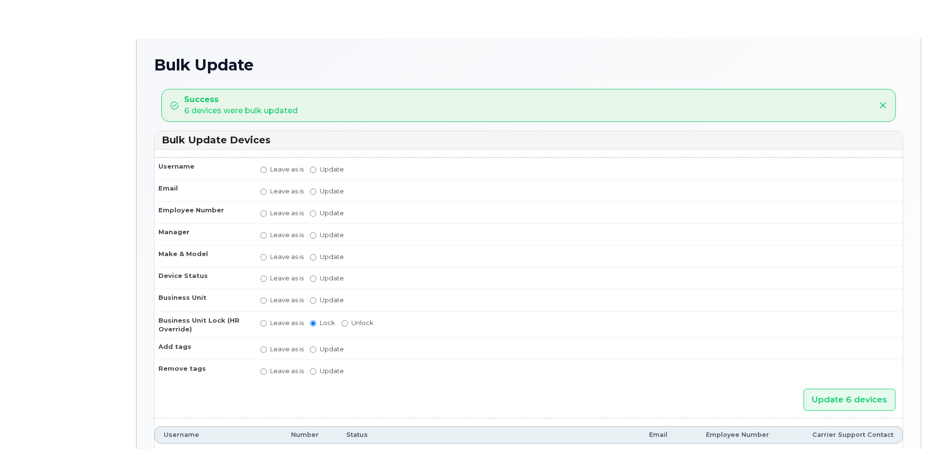
radio input "true"
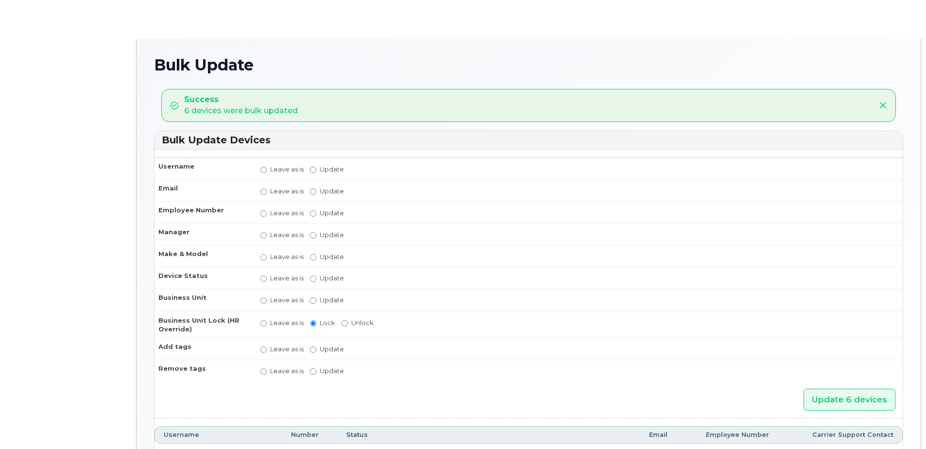
radio input "true"
type input "36048994"
radio input "true"
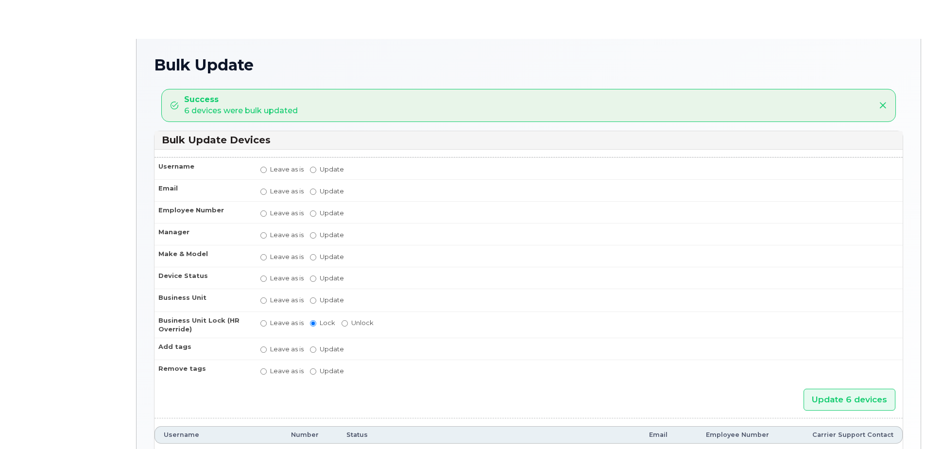
radio input "true"
